Goal: Browse casually

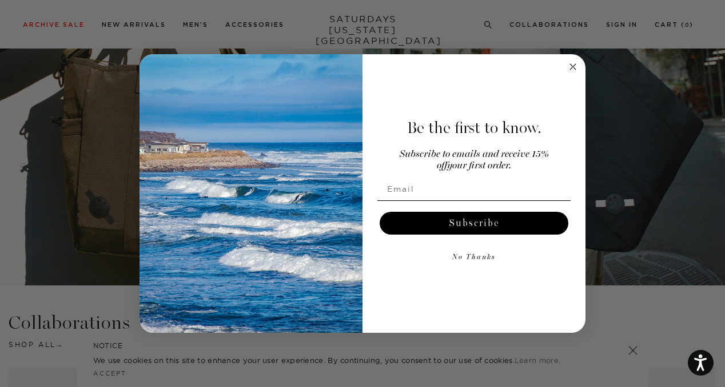
scroll to position [1600, 0]
click at [573, 67] on circle "Close dialog" at bounding box center [572, 67] width 13 height 13
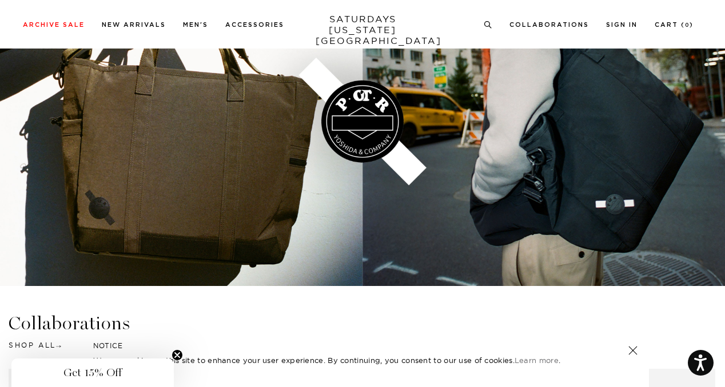
scroll to position [1534, 0]
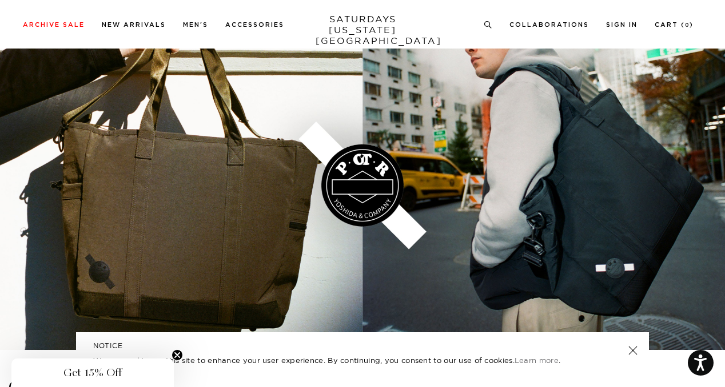
click at [247, 191] on link at bounding box center [362, 186] width 725 height 330
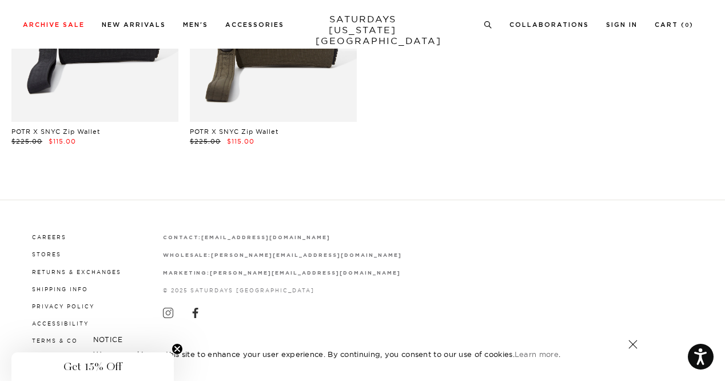
scroll to position [221, 0]
